Goal: Task Accomplishment & Management: Use online tool/utility

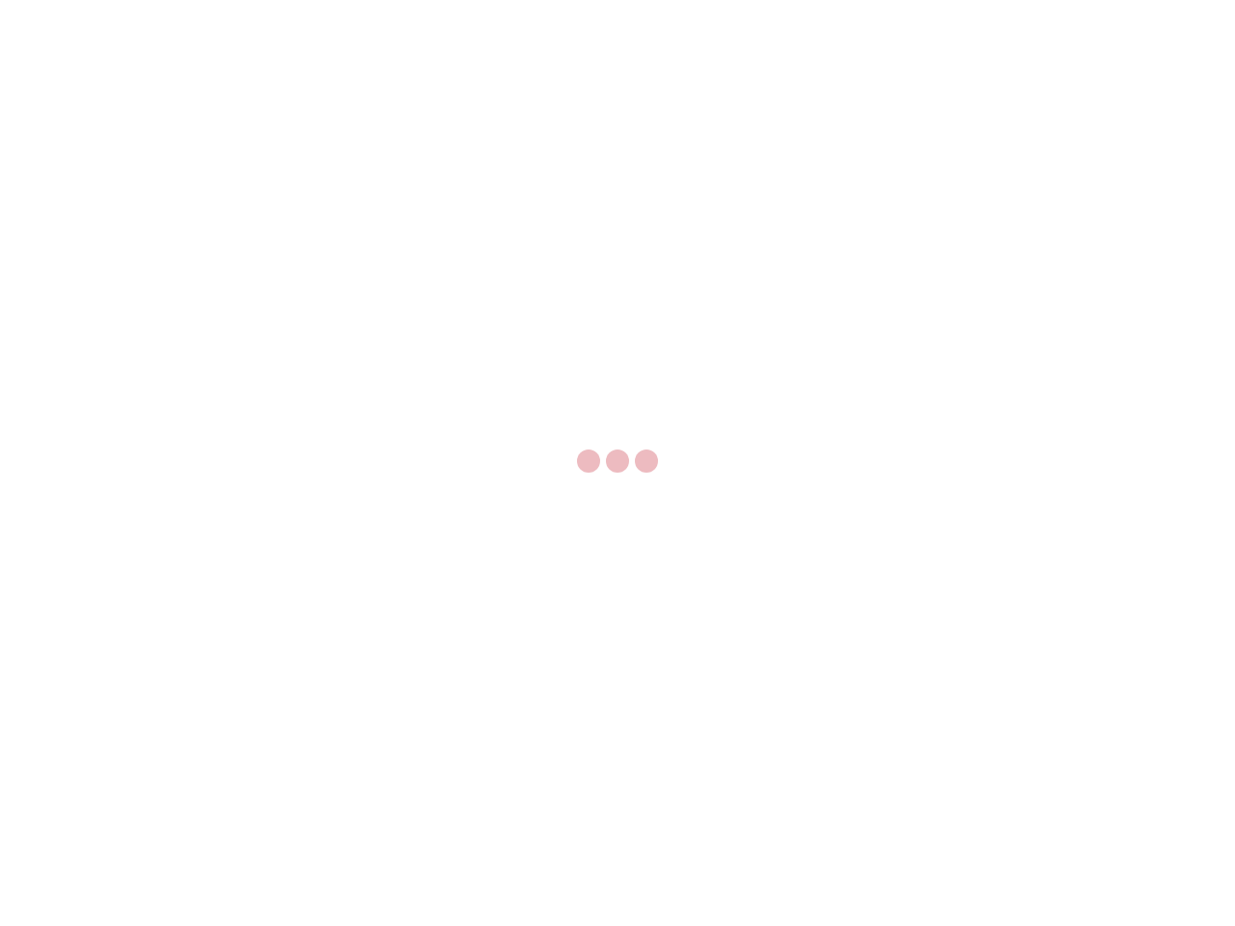
select select "US"
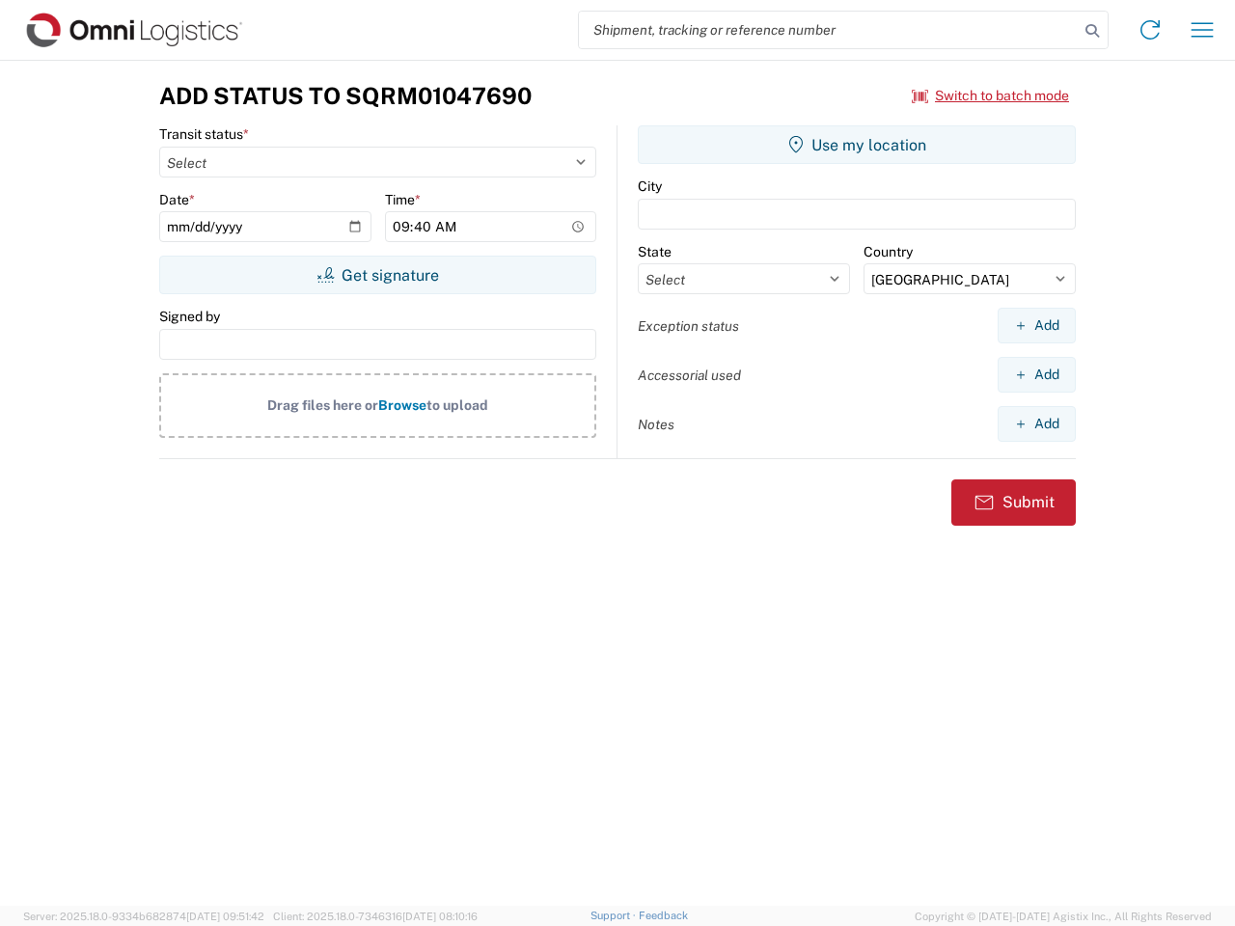
click at [829, 30] on input "search" at bounding box center [829, 30] width 500 height 37
click at [1092, 31] on icon at bounding box center [1092, 30] width 27 height 27
click at [1150, 30] on icon at bounding box center [1150, 29] width 31 height 31
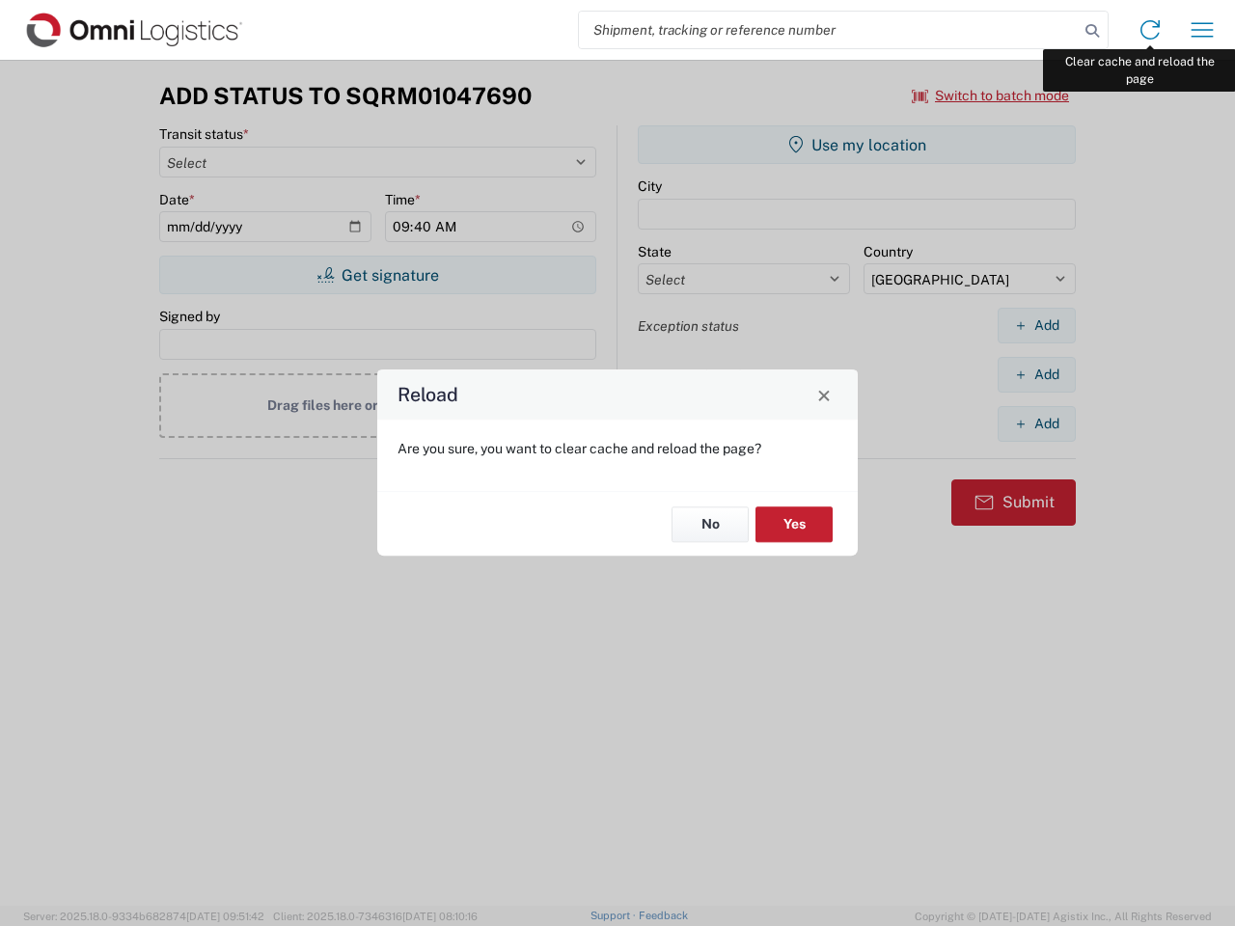
click at [1202, 30] on div "Reload Are you sure, you want to clear cache and reload the page? No Yes" at bounding box center [617, 463] width 1235 height 926
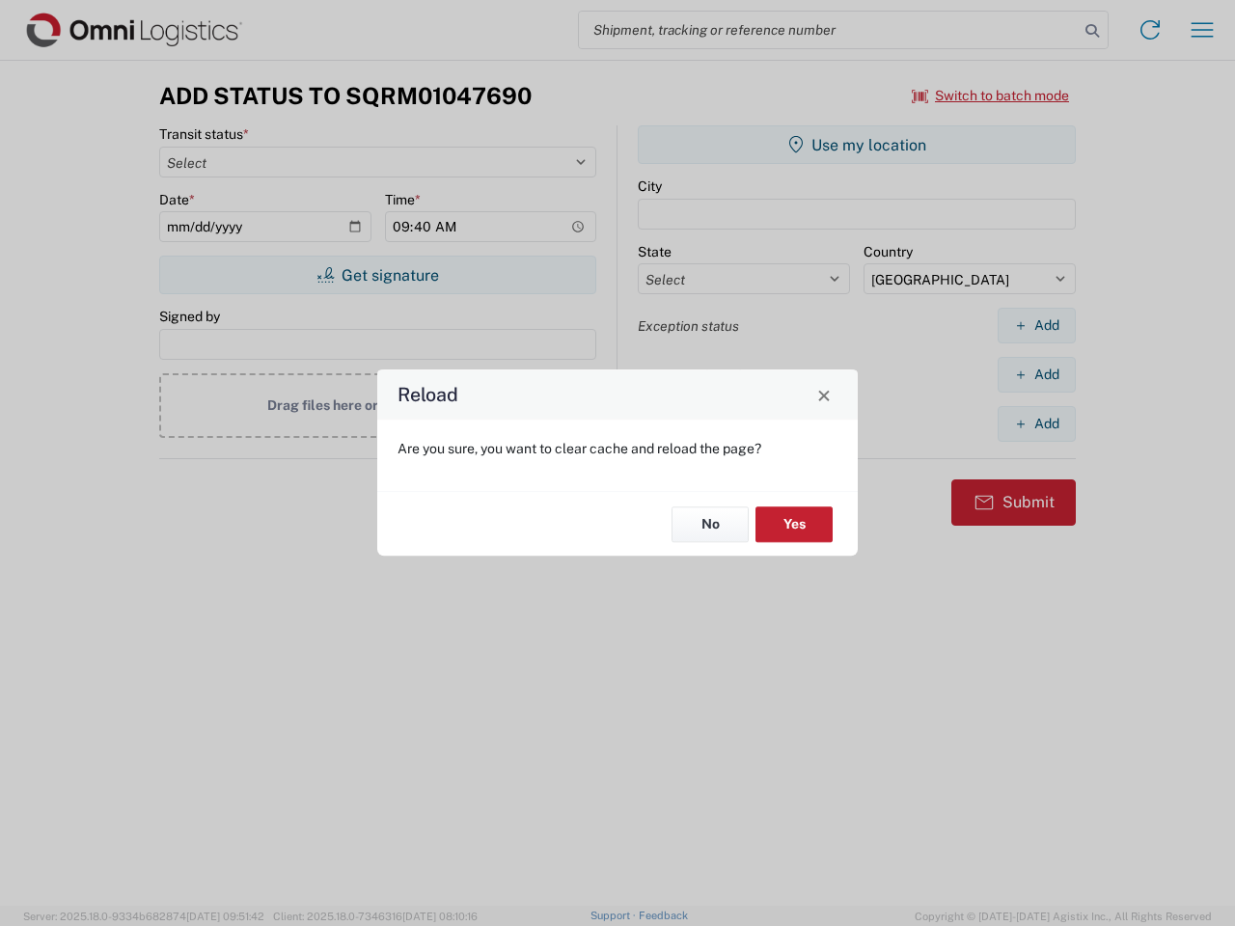
click at [991, 96] on div "Reload Are you sure, you want to clear cache and reload the page? No Yes" at bounding box center [617, 463] width 1235 height 926
click at [377, 275] on div "Reload Are you sure, you want to clear cache and reload the page? No Yes" at bounding box center [617, 463] width 1235 height 926
click at [857, 145] on div "Reload Are you sure, you want to clear cache and reload the page? No Yes" at bounding box center [617, 463] width 1235 height 926
click at [1036, 325] on div "Reload Are you sure, you want to clear cache and reload the page? No Yes" at bounding box center [617, 463] width 1235 height 926
click at [1036, 374] on div "Reload Are you sure, you want to clear cache and reload the page? No Yes" at bounding box center [617, 463] width 1235 height 926
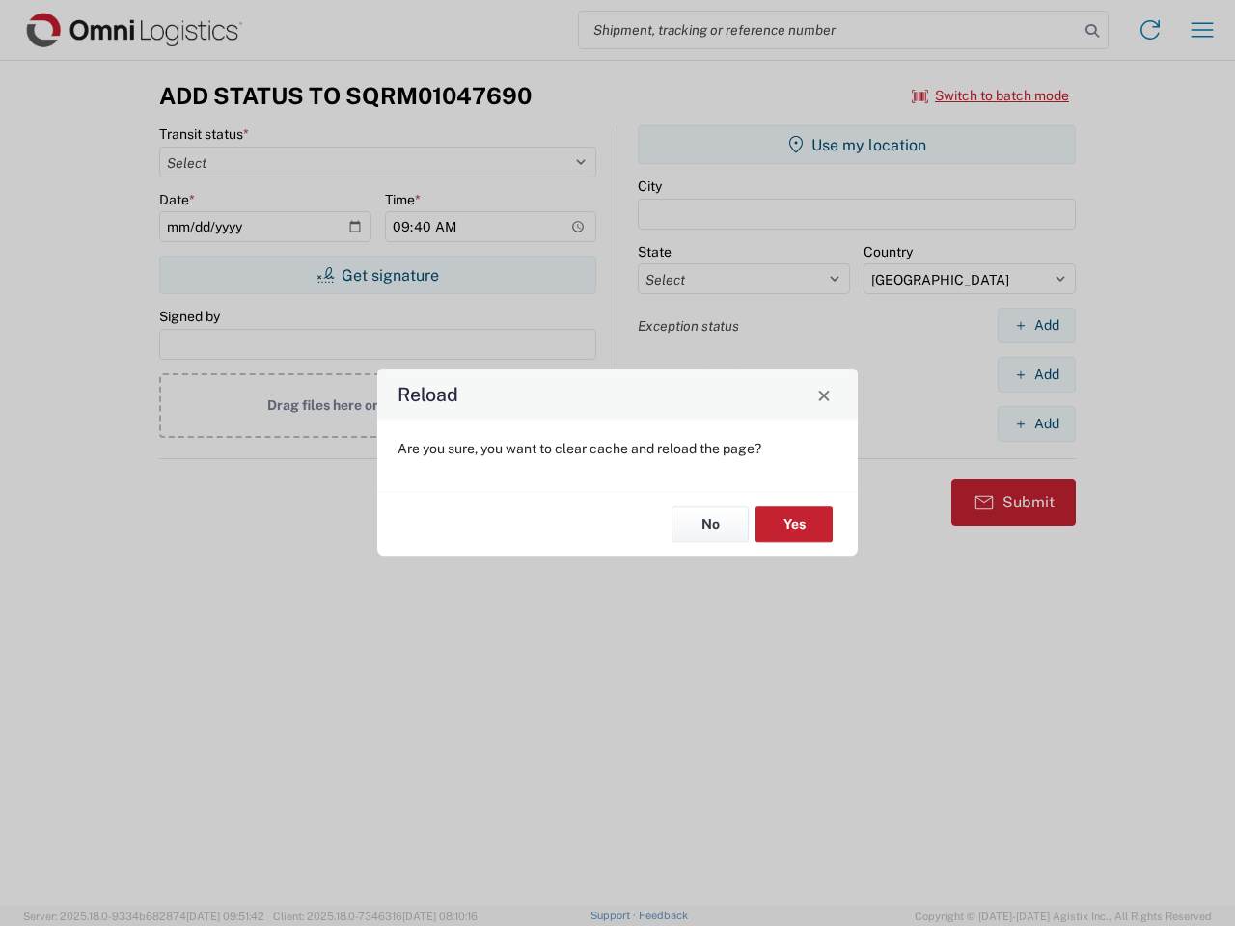
click at [1036, 424] on div "Reload Are you sure, you want to clear cache and reload the page? No Yes" at bounding box center [617, 463] width 1235 height 926
